Goal: Information Seeking & Learning: Learn about a topic

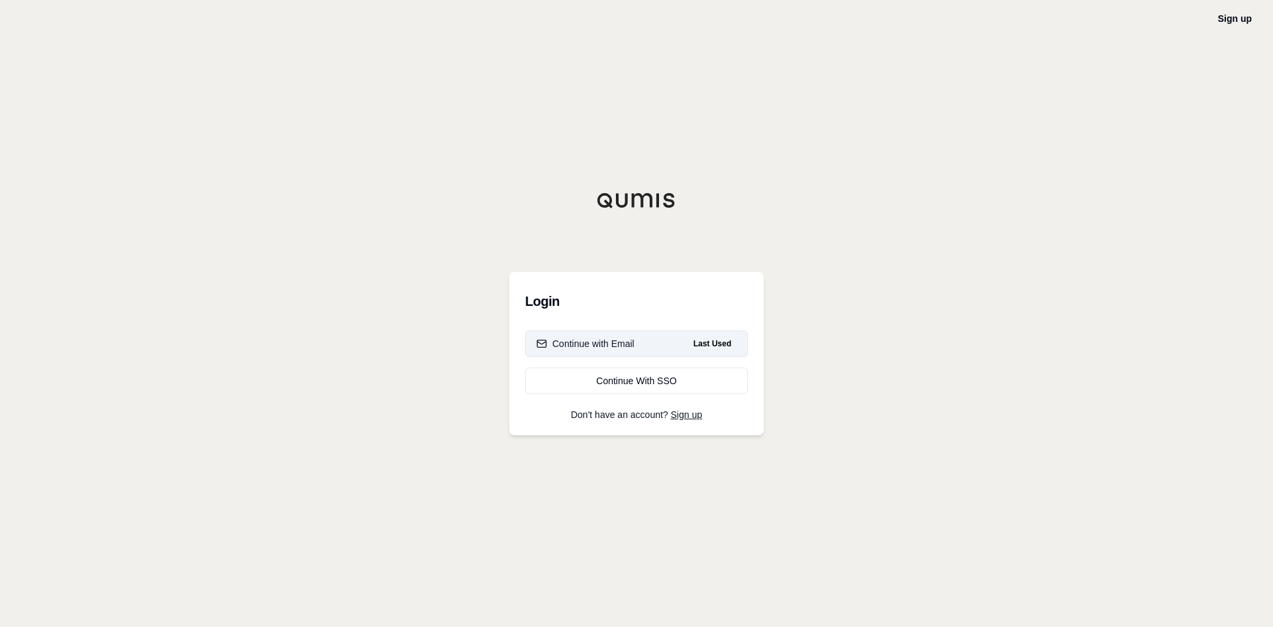
click at [584, 353] on button "Continue with Email Last Used" at bounding box center [636, 343] width 223 height 27
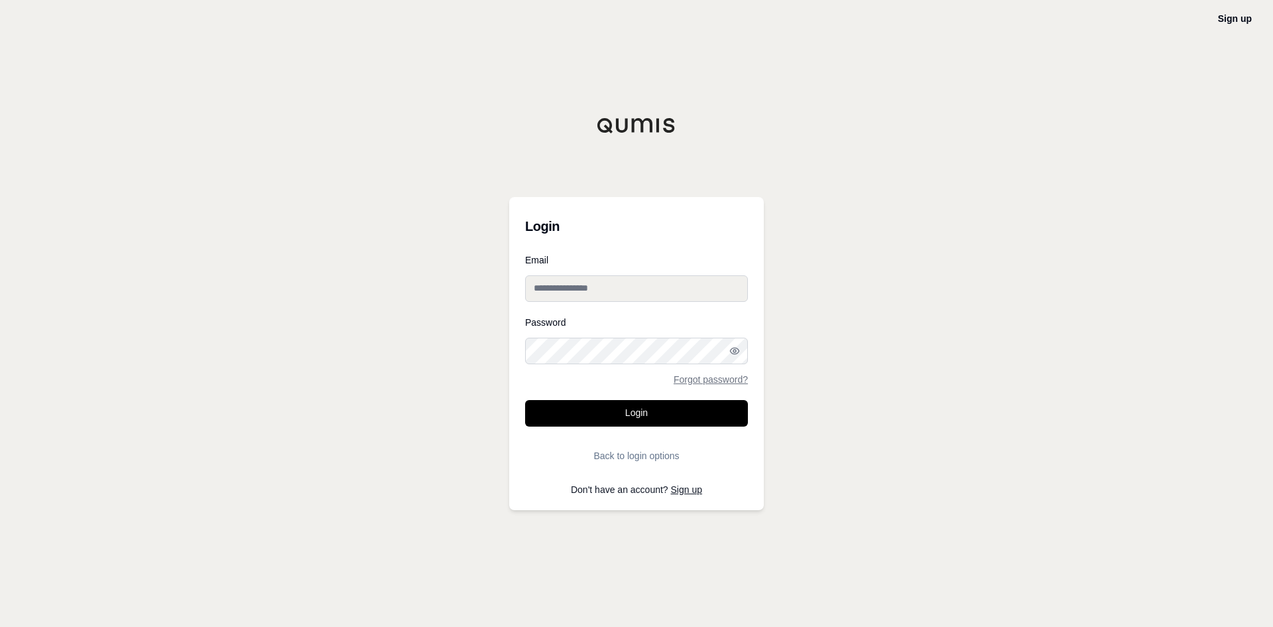
type input "**********"
click at [526, 384] on form "**********" at bounding box center [636, 362] width 223 height 214
click at [543, 399] on form "**********" at bounding box center [636, 362] width 223 height 214
click at [615, 415] on button "Login" at bounding box center [636, 413] width 223 height 27
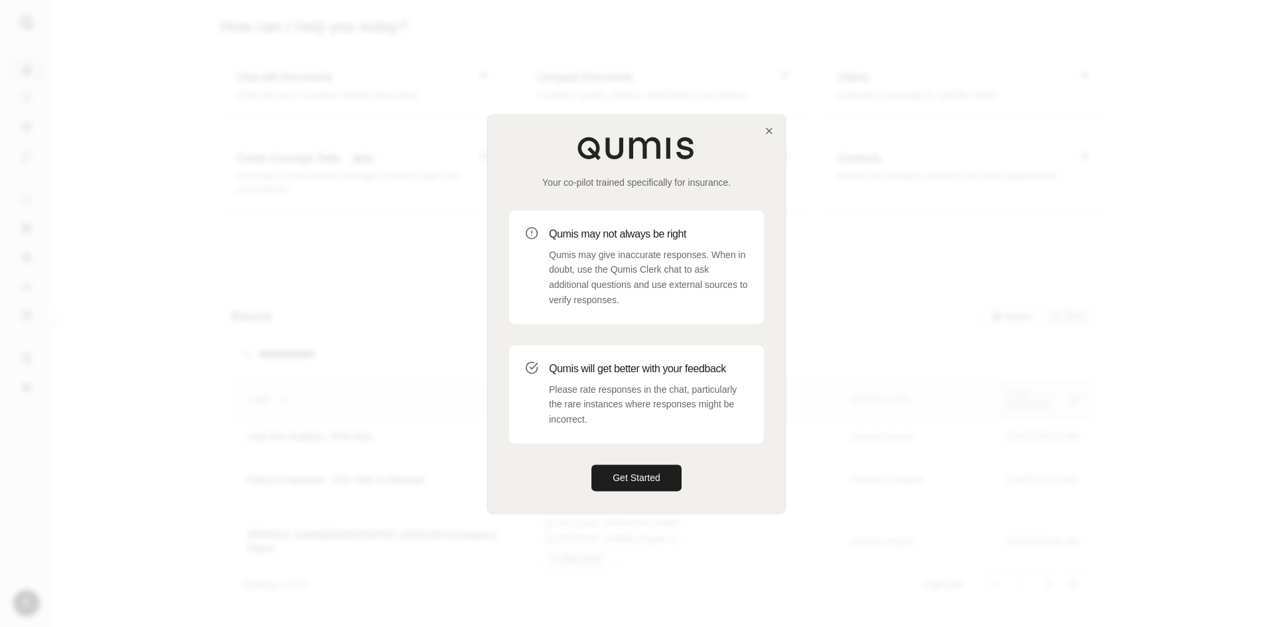
drag, startPoint x: 659, startPoint y: 495, endPoint x: 646, endPoint y: 456, distance: 41.9
click at [656, 489] on div "Your co-pilot trained specifically for insurance. Qumis may not always be right…" at bounding box center [636, 313] width 297 height 397
click at [646, 456] on div "Your co-pilot trained specifically for insurance. Qumis may not always be right…" at bounding box center [636, 313] width 297 height 397
click at [650, 475] on button "Get Started" at bounding box center [637, 477] width 90 height 27
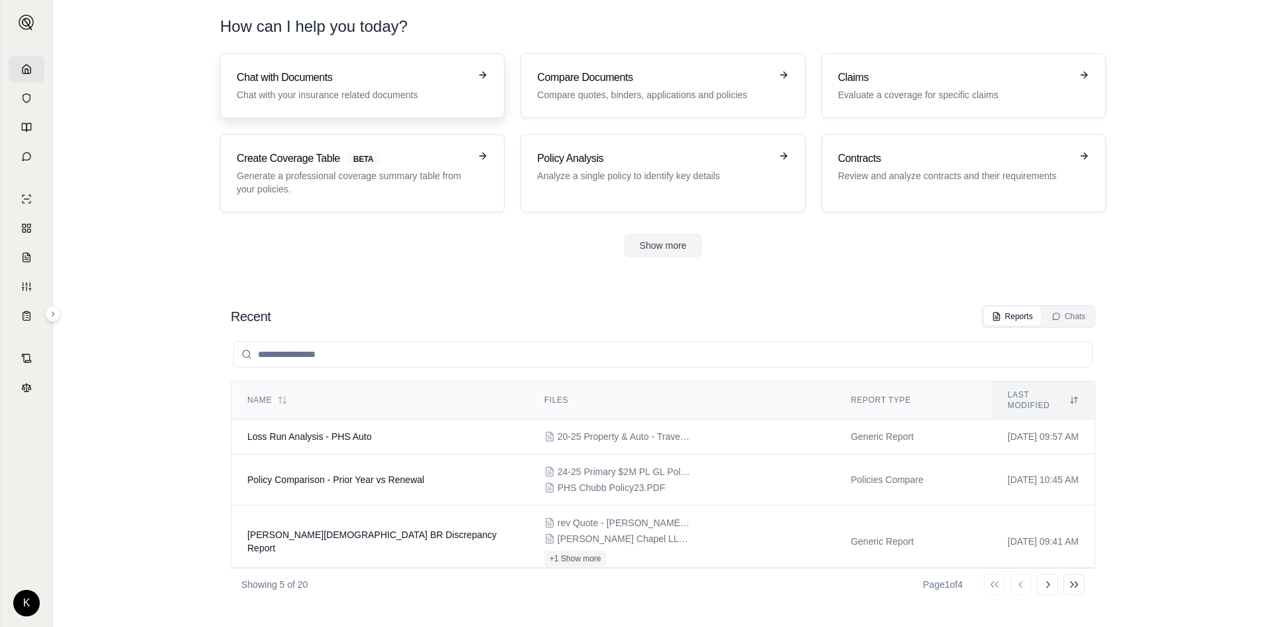
click at [376, 82] on h3 "Chat with Documents" at bounding box center [353, 78] width 233 height 16
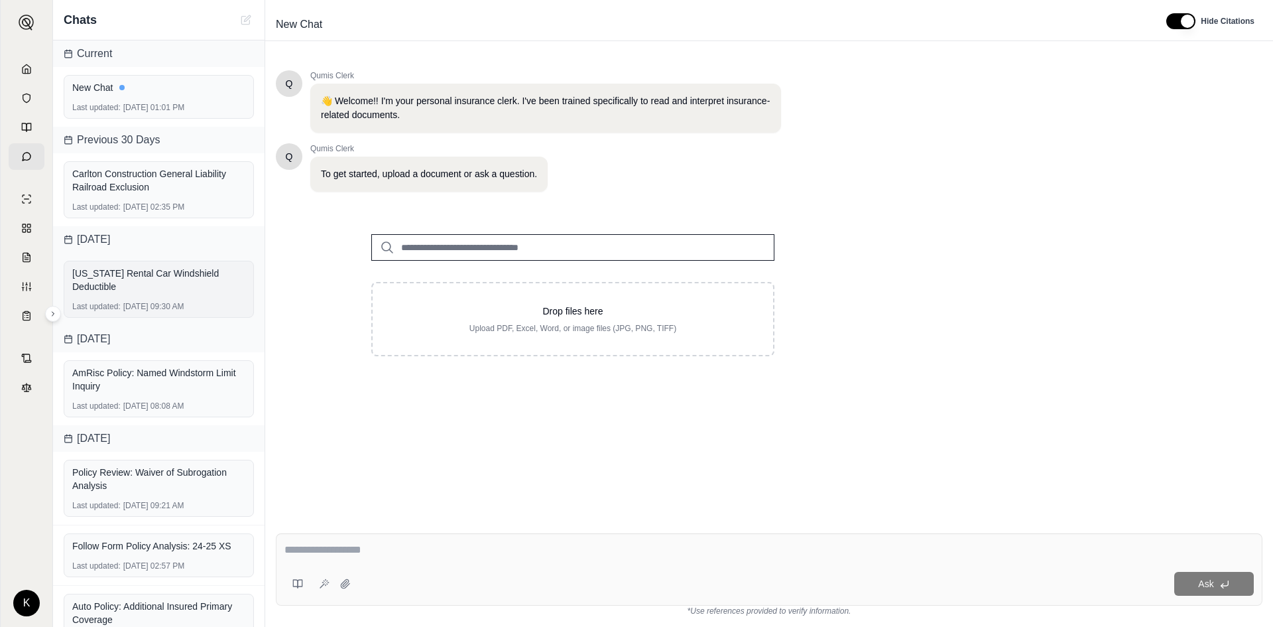
click at [170, 285] on div "[US_STATE] Rental Car Windshield Deductible" at bounding box center [158, 280] width 173 height 27
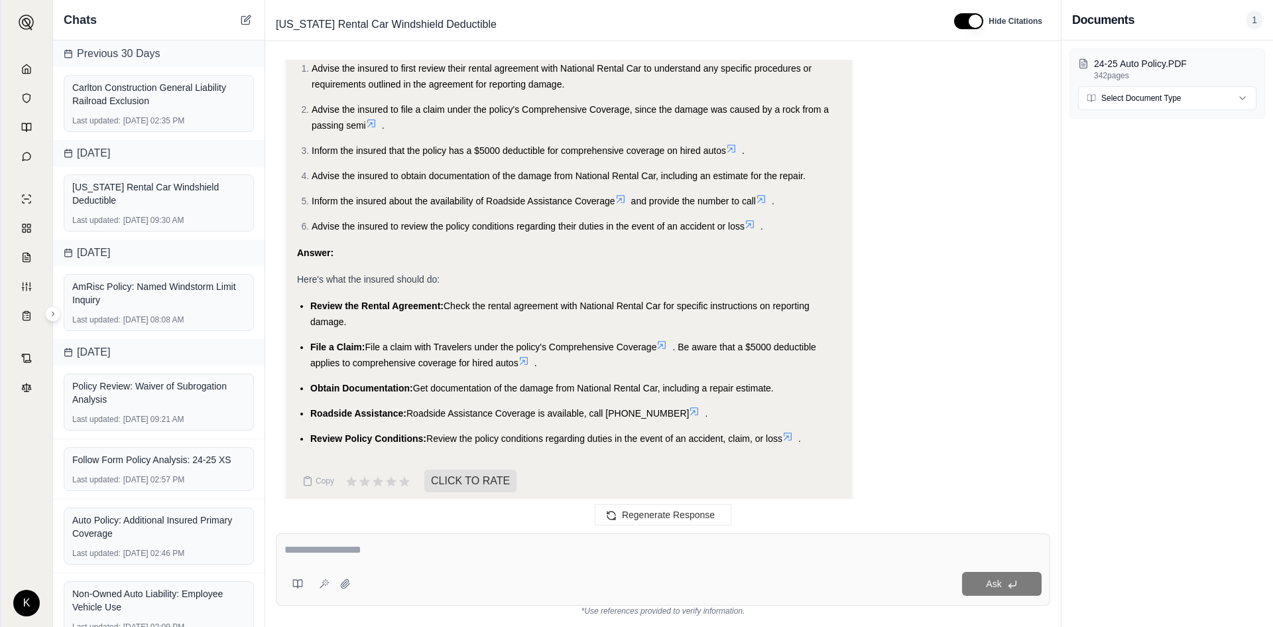
scroll to position [9156, 0]
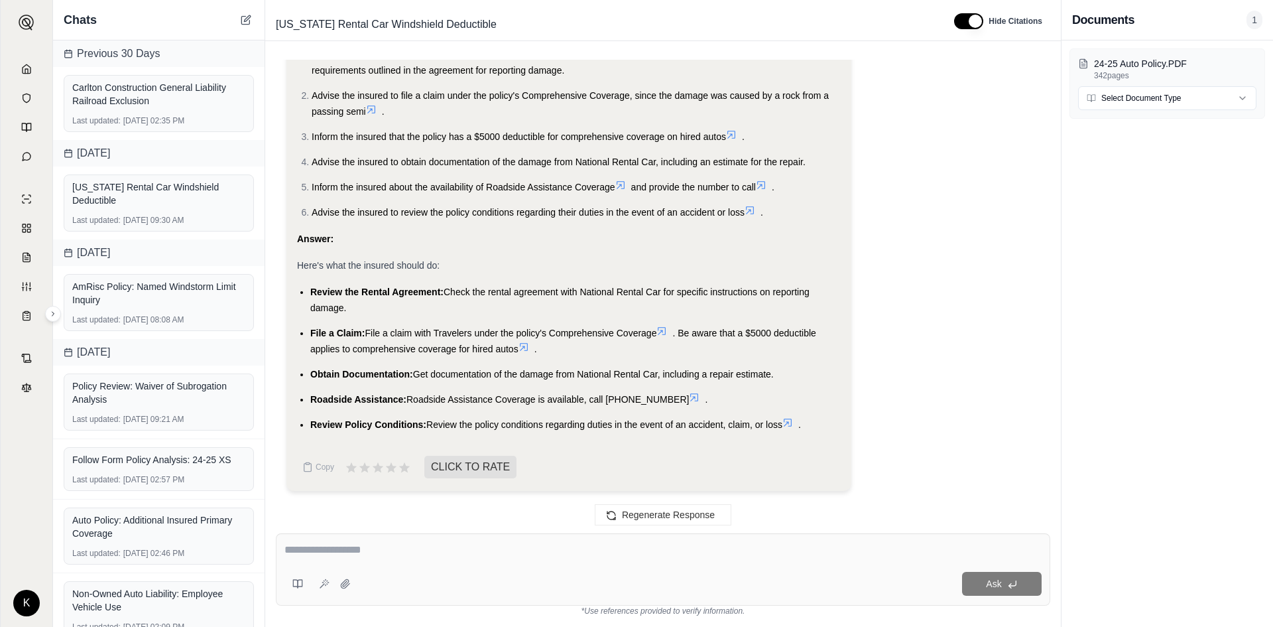
click at [473, 552] on textarea at bounding box center [662, 550] width 757 height 16
click at [1182, 62] on p "24-25 Auto Policy.PDF" at bounding box center [1175, 63] width 162 height 13
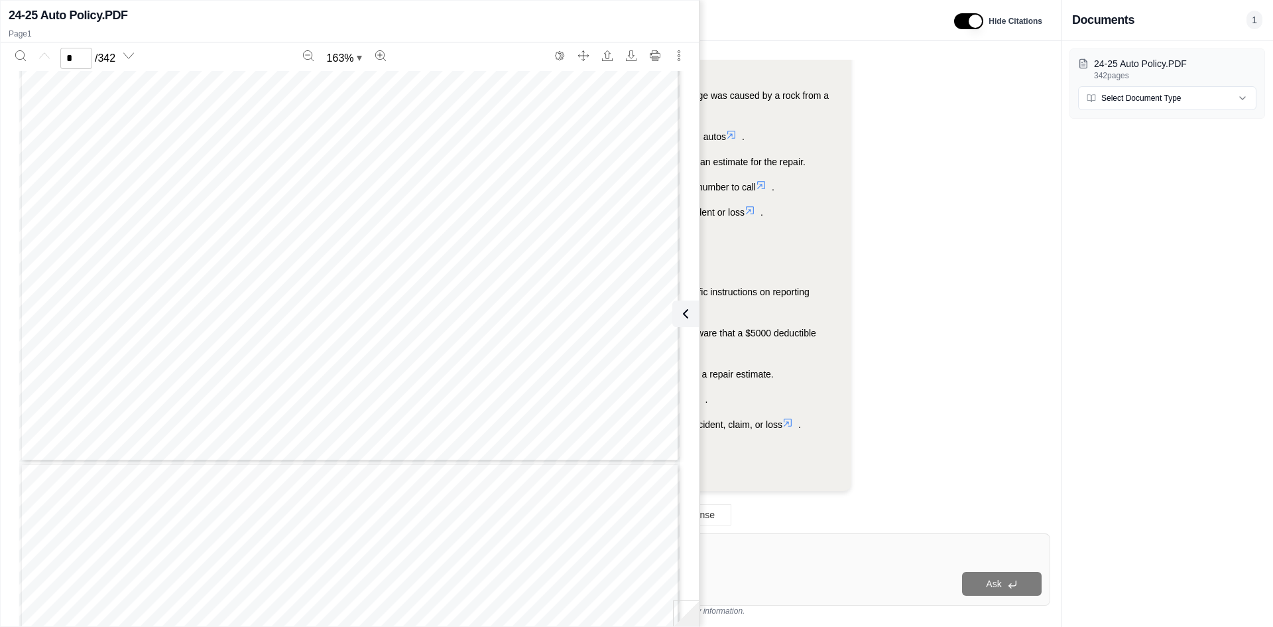
type input "*"
drag, startPoint x: 920, startPoint y: 115, endPoint x: 908, endPoint y: 156, distance: 43.4
click at [920, 115] on div "Analysis: Okay, I need to determine what the insured needs to do if they cracke…" at bounding box center [662, 228] width 753 height 545
click at [1232, 66] on p "24-25 Auto Policy.PDF" at bounding box center [1175, 63] width 162 height 13
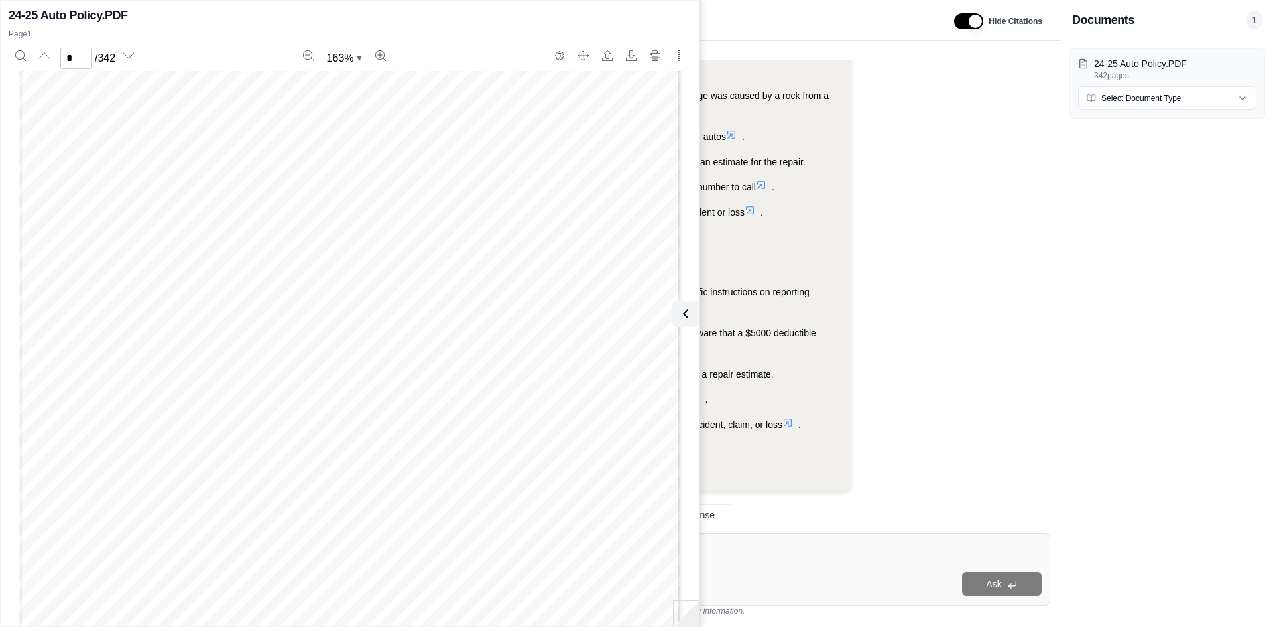
click at [109, 13] on h2 "24-25 Auto Policy.PDF" at bounding box center [68, 15] width 119 height 19
click at [675, 319] on icon at bounding box center [683, 314] width 16 height 16
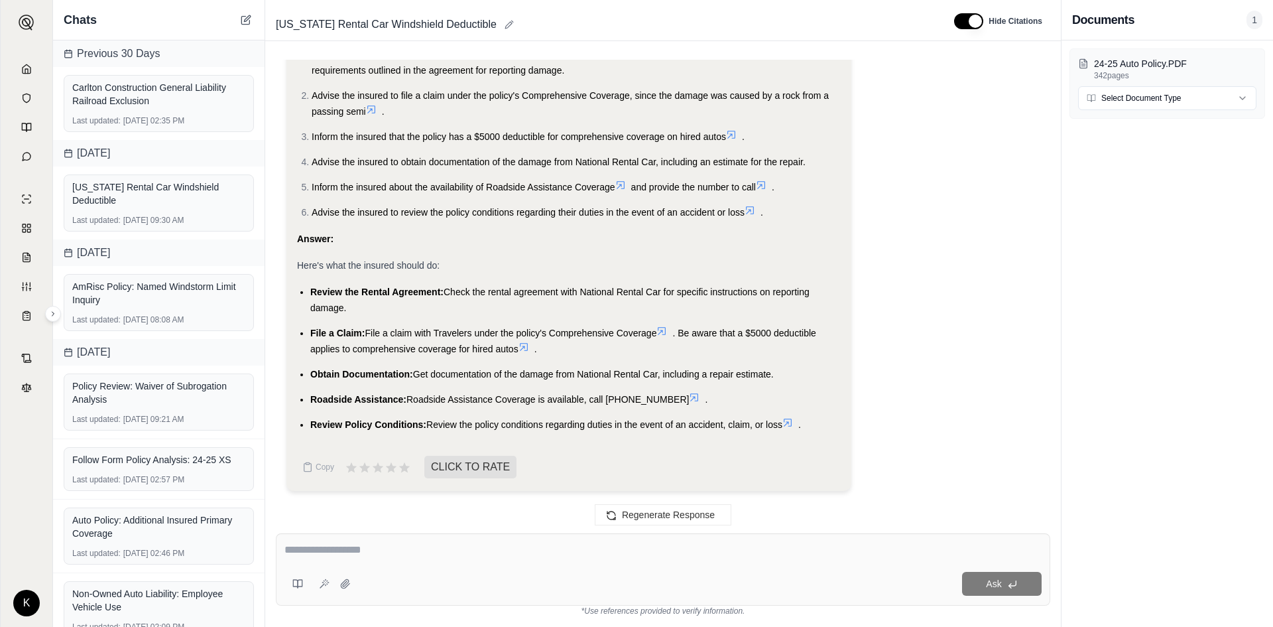
click at [591, 562] on div "Ask" at bounding box center [663, 569] width 775 height 72
click at [521, 544] on textarea at bounding box center [662, 550] width 757 height 16
paste textarea "**********"
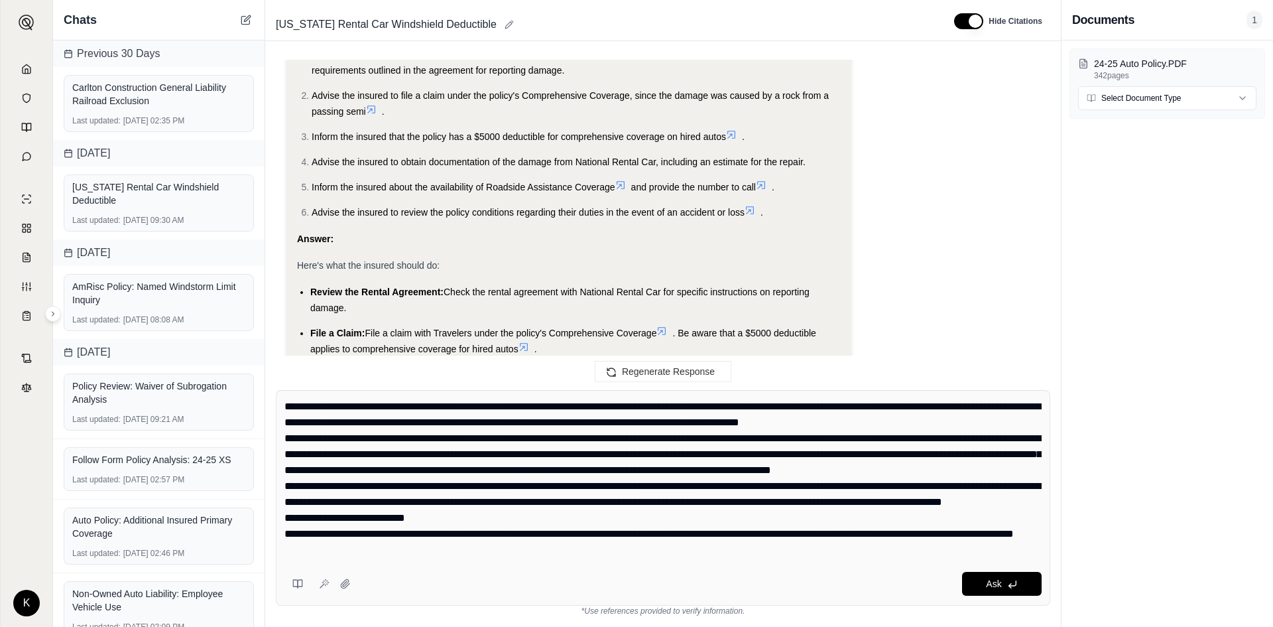
scroll to position [0, 0]
click at [291, 420] on textarea at bounding box center [662, 478] width 757 height 159
drag, startPoint x: 775, startPoint y: 406, endPoint x: 292, endPoint y: 420, distance: 482.9
click at [292, 420] on textarea at bounding box center [662, 478] width 757 height 159
click at [282, 502] on div "Ask" at bounding box center [663, 498] width 775 height 216
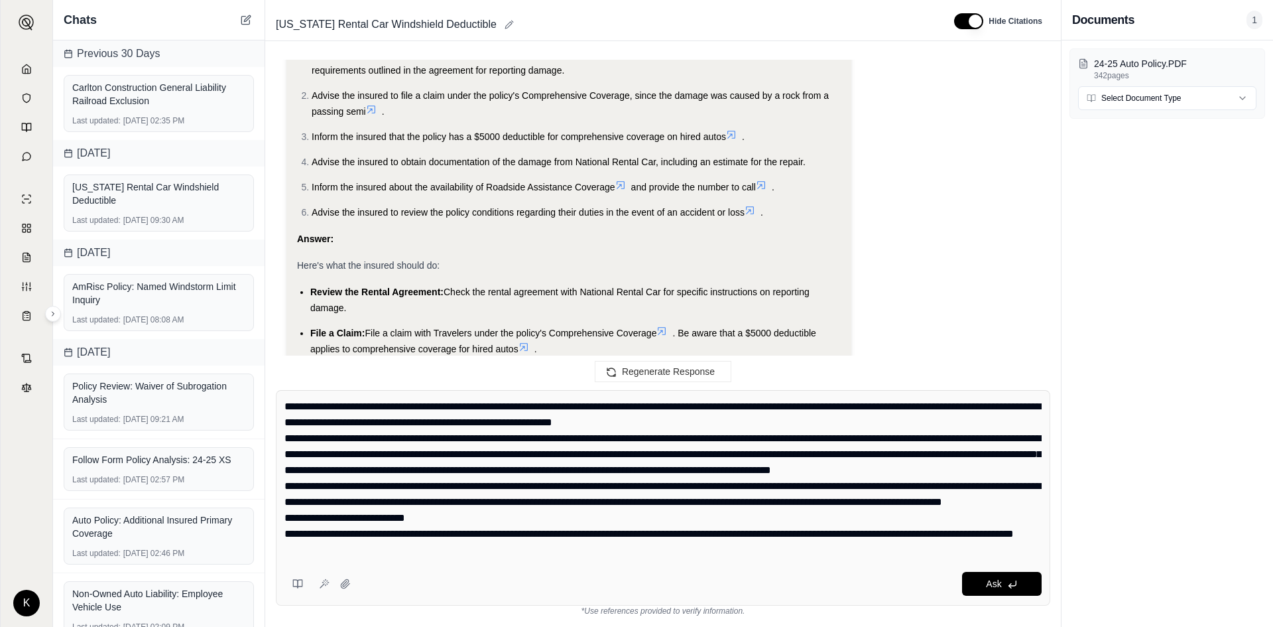
click at [287, 503] on textarea at bounding box center [662, 478] width 757 height 159
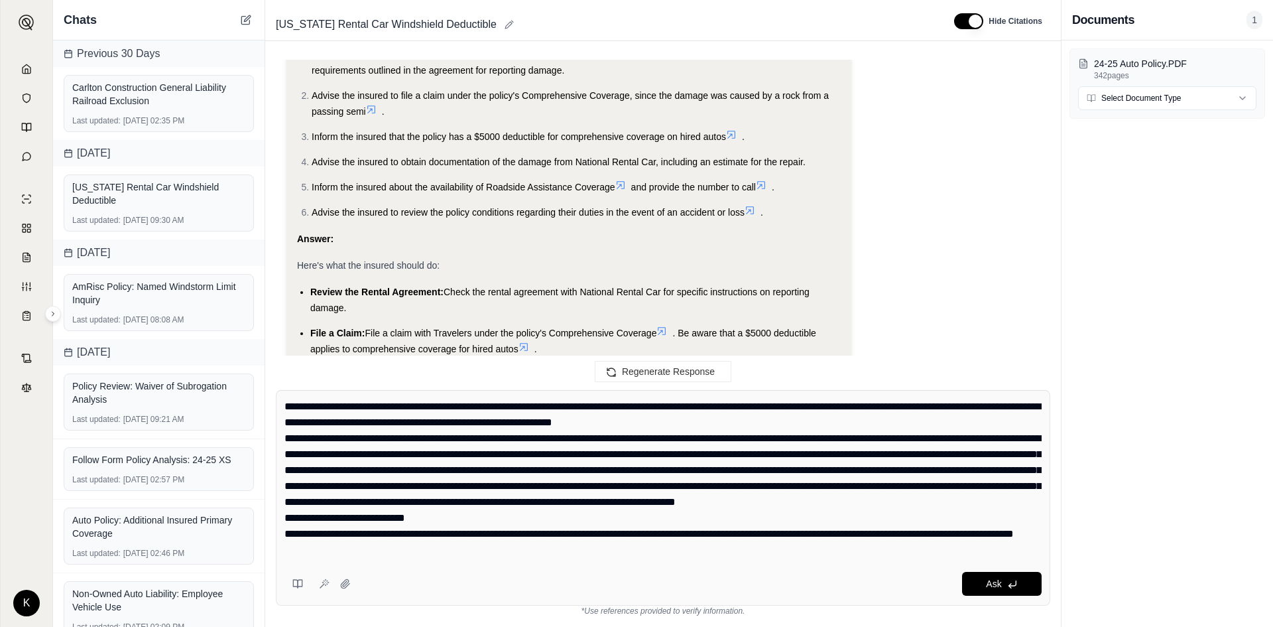
click at [574, 521] on textarea at bounding box center [662, 478] width 757 height 159
click at [572, 530] on textarea at bounding box center [662, 478] width 757 height 159
click at [682, 521] on textarea at bounding box center [662, 478] width 757 height 159
drag, startPoint x: 352, startPoint y: 517, endPoint x: 275, endPoint y: 501, distance: 78.6
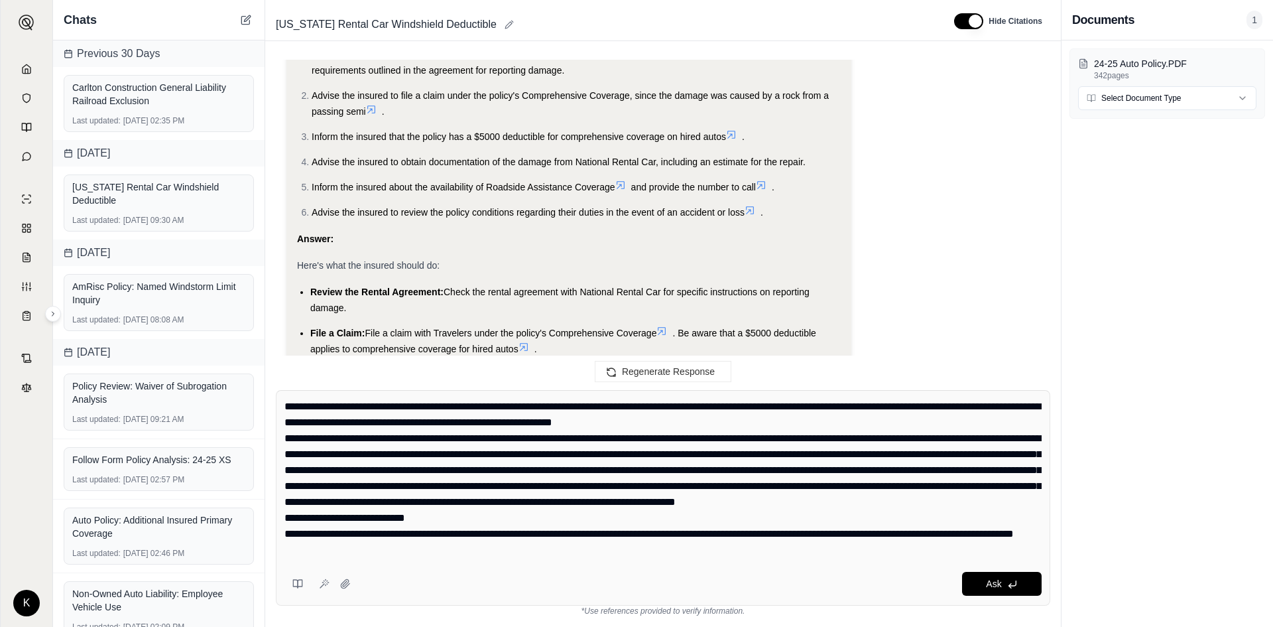
click at [275, 501] on div "Ask *Use references provided to verify information." at bounding box center [663, 502] width 796 height 247
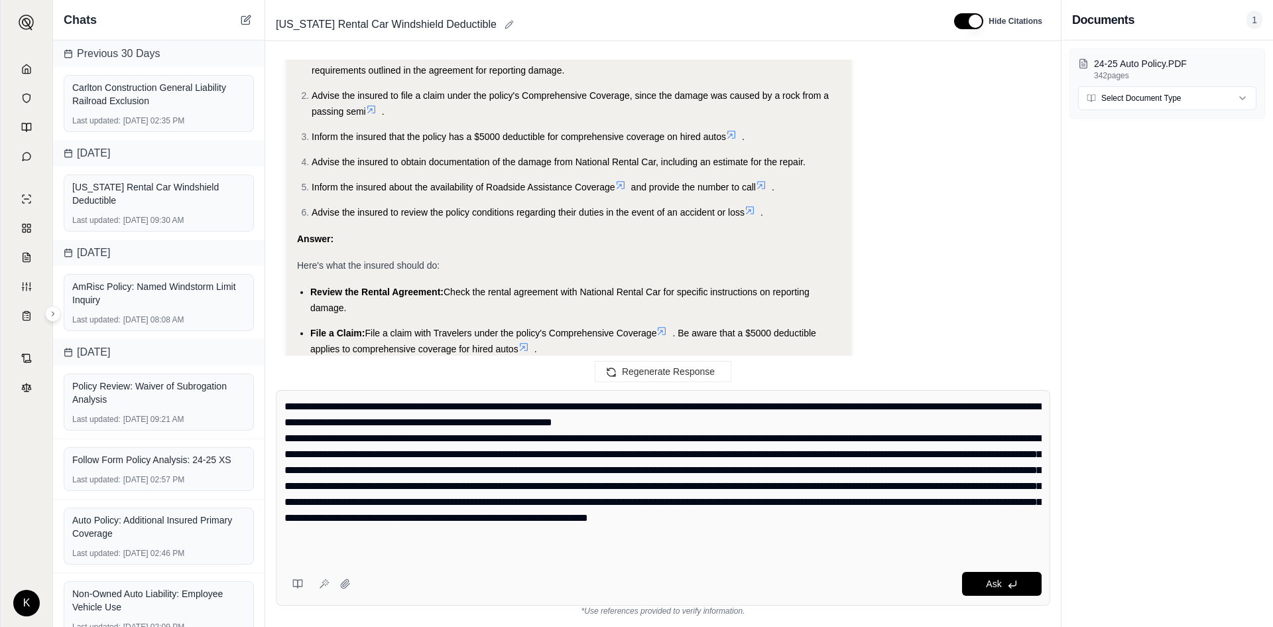
scroll to position [0, 0]
type textarea "**********"
click at [995, 584] on span "Ask" at bounding box center [993, 583] width 15 height 11
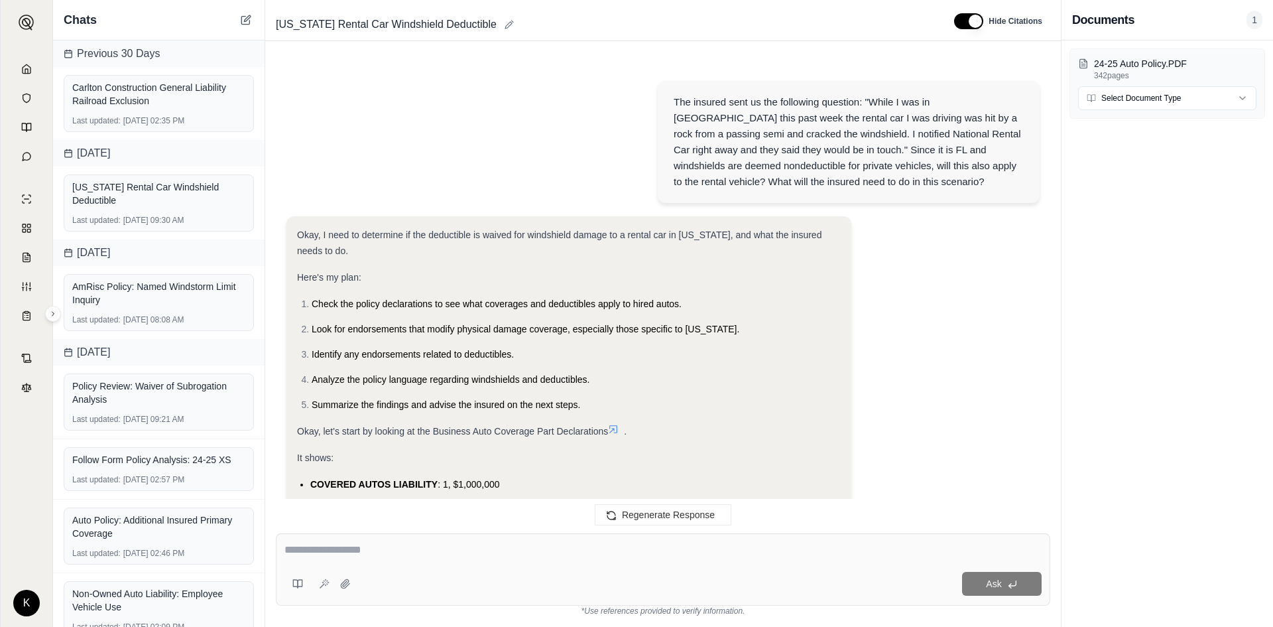
scroll to position [11024, 0]
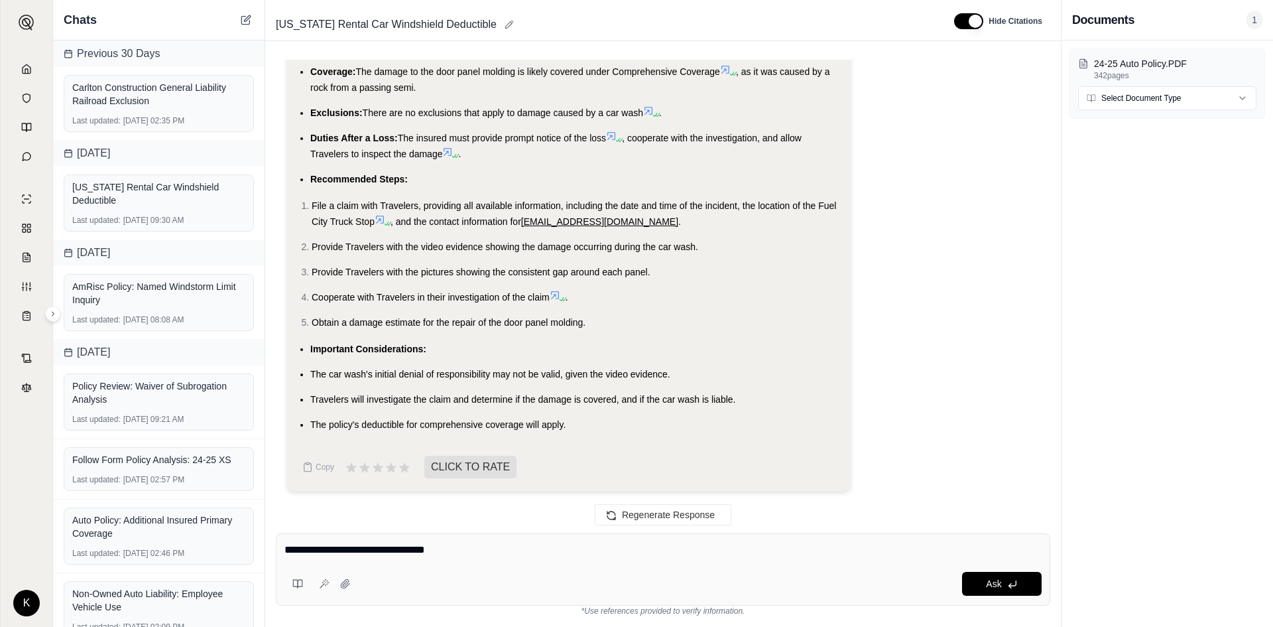
type textarea "**********"
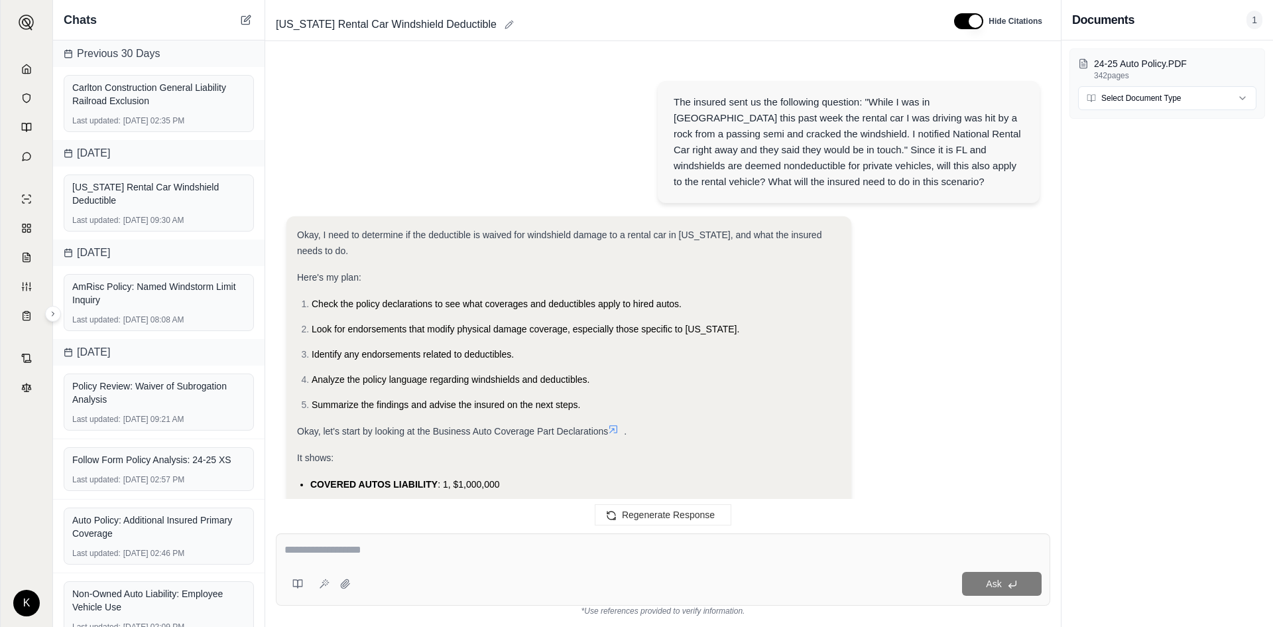
scroll to position [11953, 0]
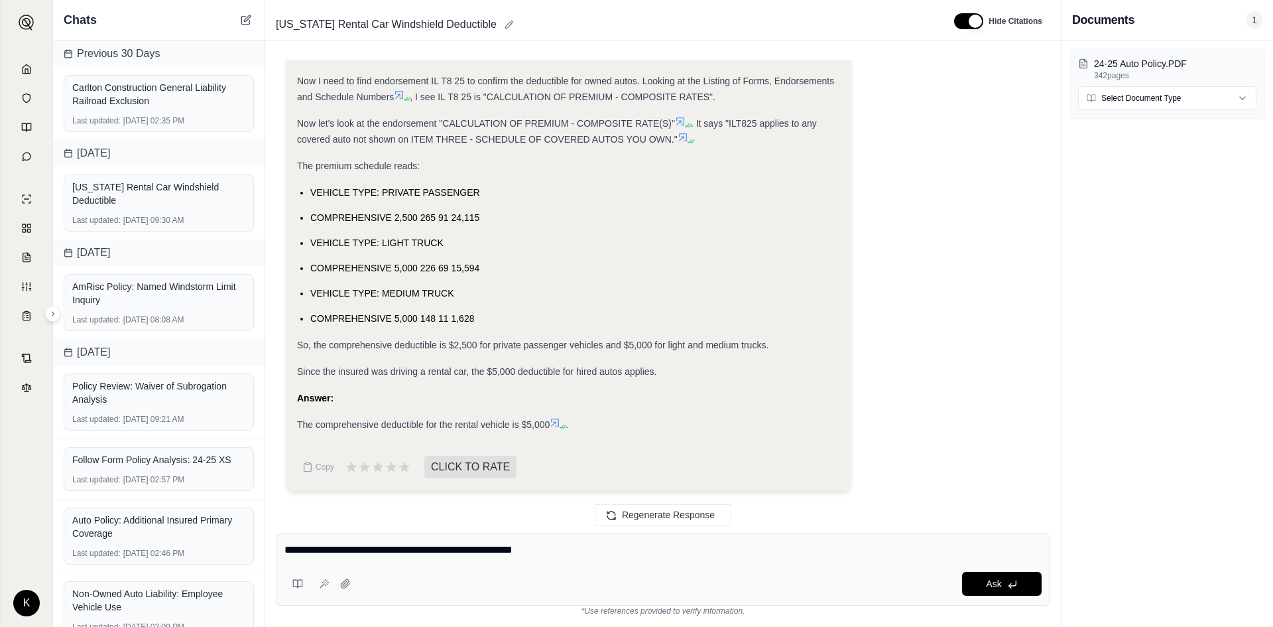
type textarea "**********"
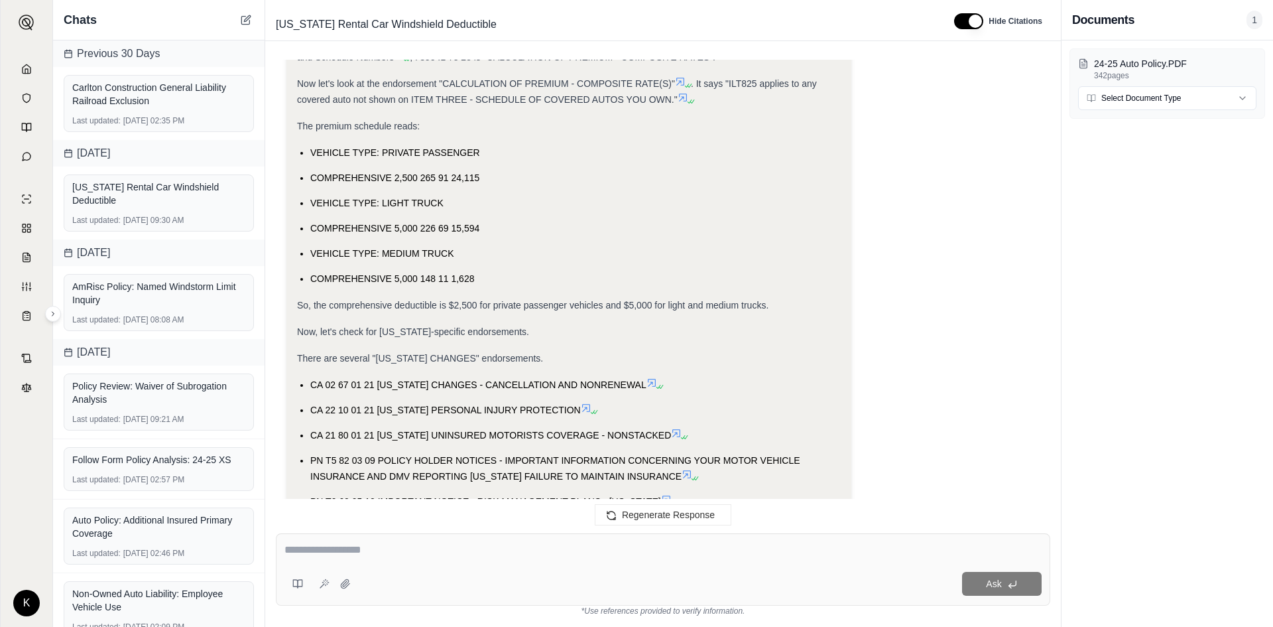
scroll to position [12998, 0]
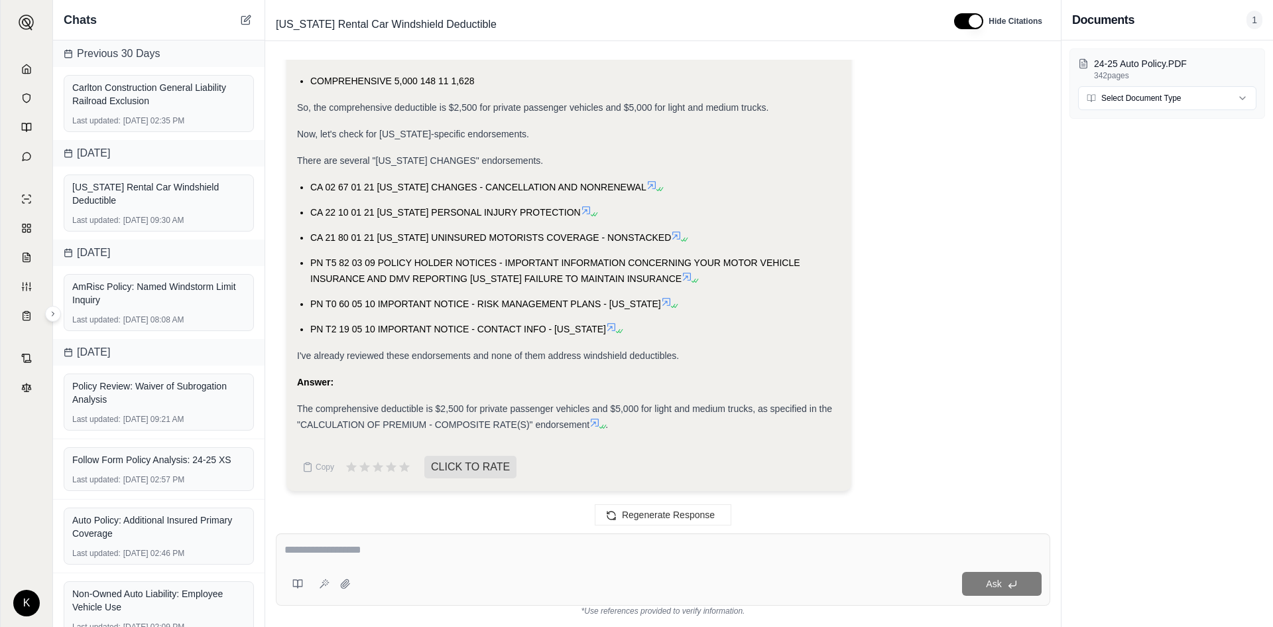
click at [493, 551] on textarea at bounding box center [662, 550] width 757 height 16
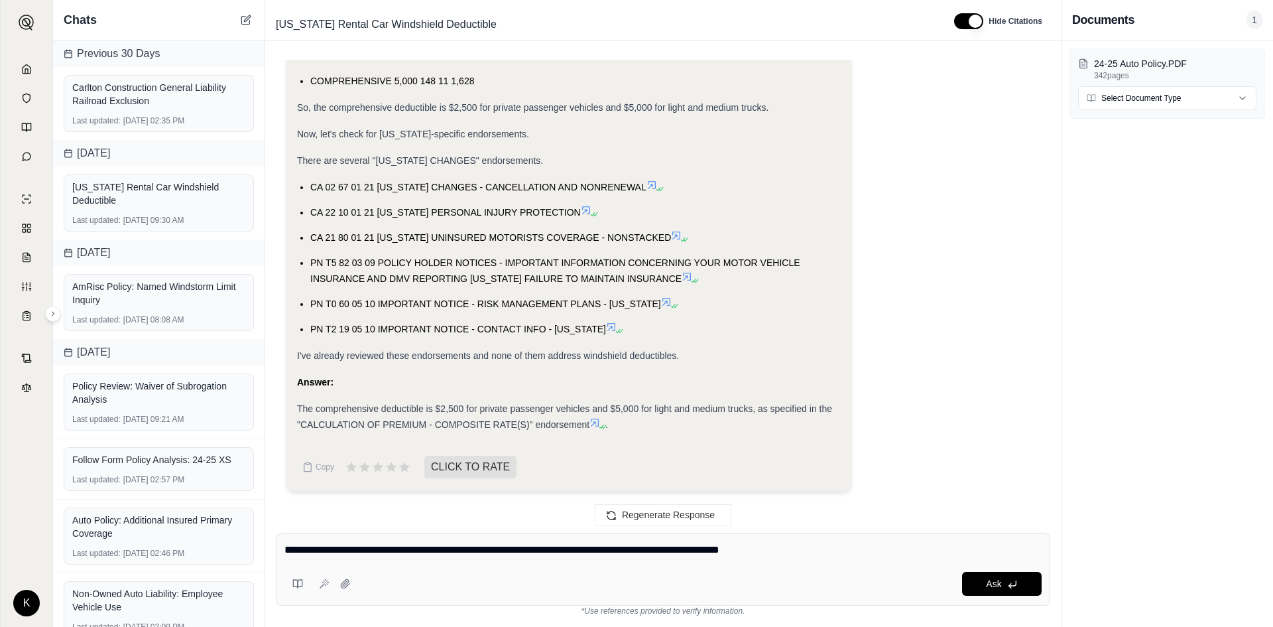
type textarea "**********"
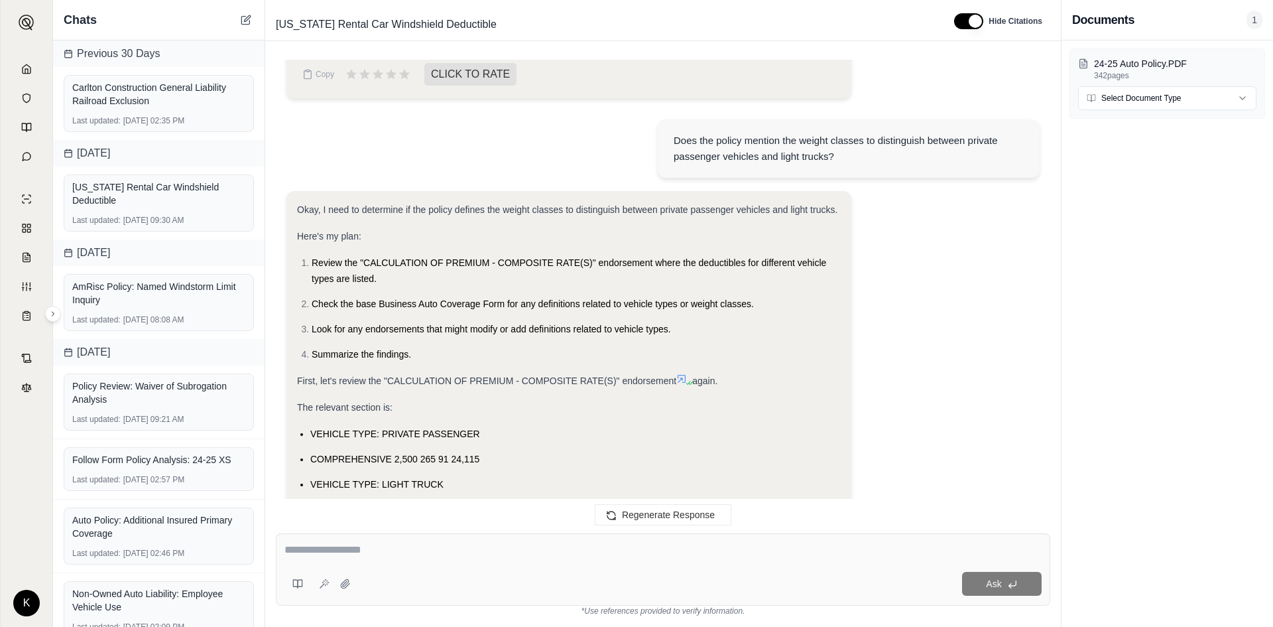
scroll to position [13988, 0]
